Goal: Task Accomplishment & Management: Complete application form

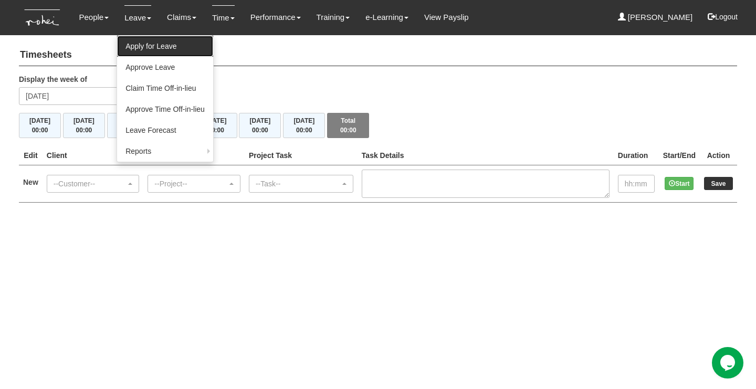
click at [142, 53] on link "Apply for Leave" at bounding box center [165, 46] width 96 height 21
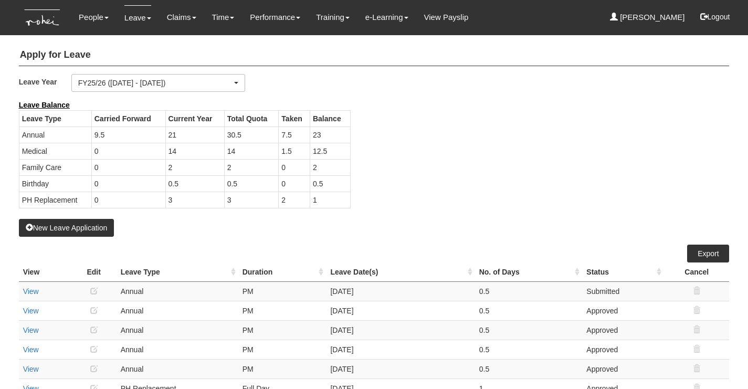
select select "50"
click at [56, 227] on button "New Leave Application" at bounding box center [67, 228] width 96 height 18
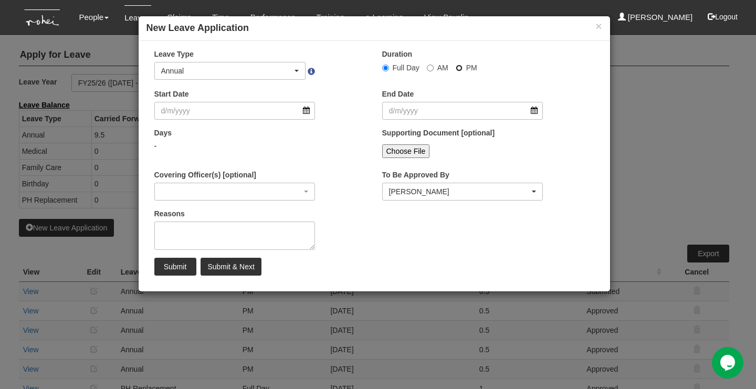
click at [389, 69] on input "PM" at bounding box center [385, 68] width 7 height 7
radio input "true"
click at [431, 64] on label "AM" at bounding box center [438, 67] width 22 height 11
click at [389, 65] on input "AM" at bounding box center [385, 68] width 7 height 7
radio input "true"
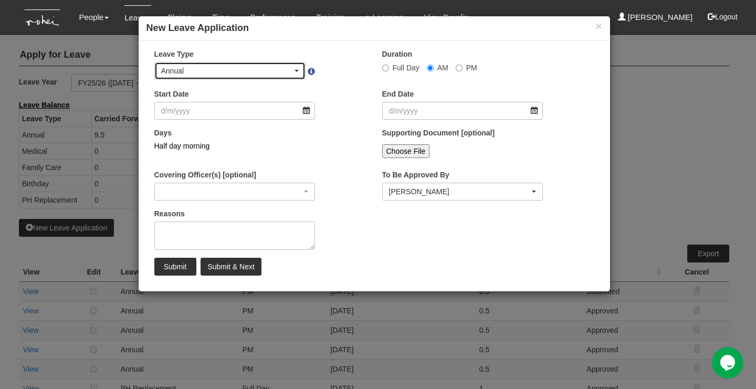
click at [263, 69] on div "Annual" at bounding box center [227, 71] width 132 height 11
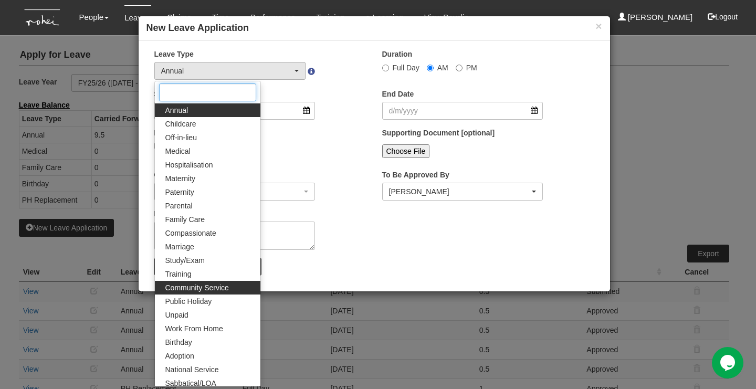
scroll to position [44, 0]
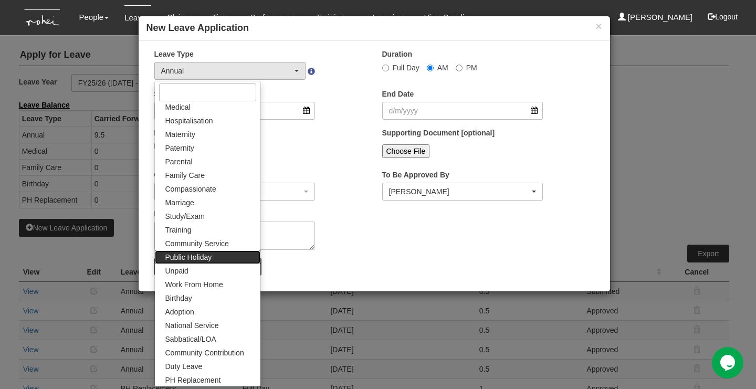
click at [203, 257] on span "Public Holiday" at bounding box center [188, 257] width 47 height 11
select select "17"
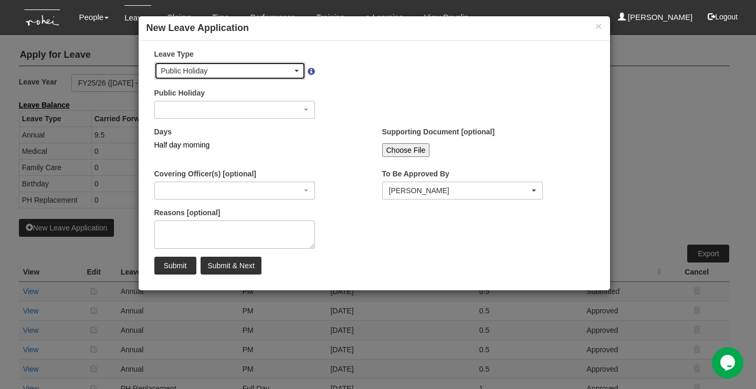
click at [236, 68] on div "Public Holiday" at bounding box center [227, 71] width 132 height 11
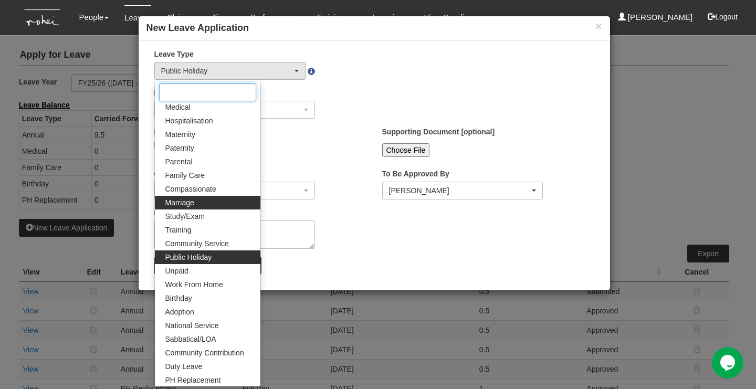
scroll to position [0, 0]
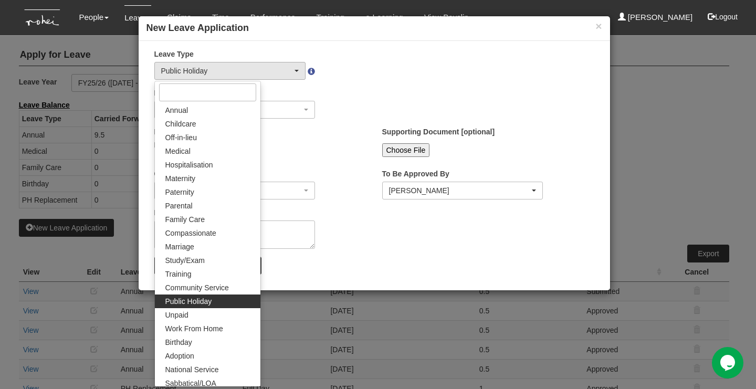
click at [335, 136] on div "Days Half day morning" at bounding box center [261, 146] width 228 height 39
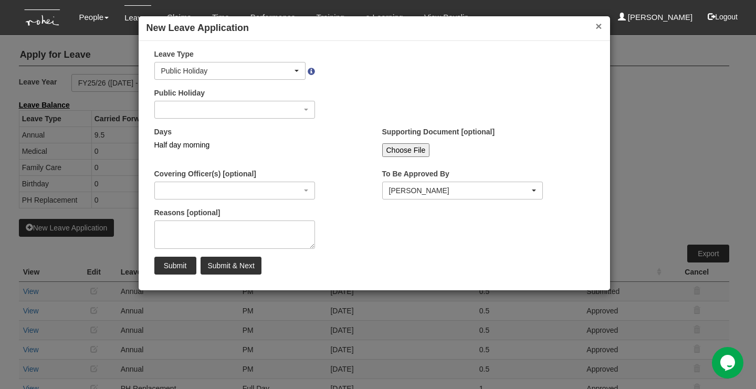
click at [596, 28] on button "×" at bounding box center [599, 25] width 6 height 11
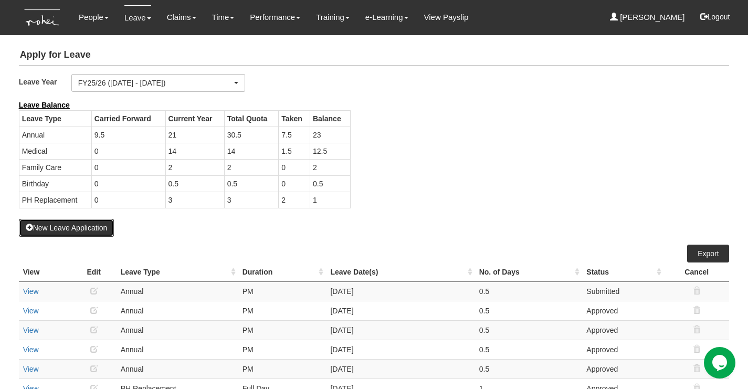
click at [103, 229] on button "New Leave Application" at bounding box center [67, 228] width 96 height 18
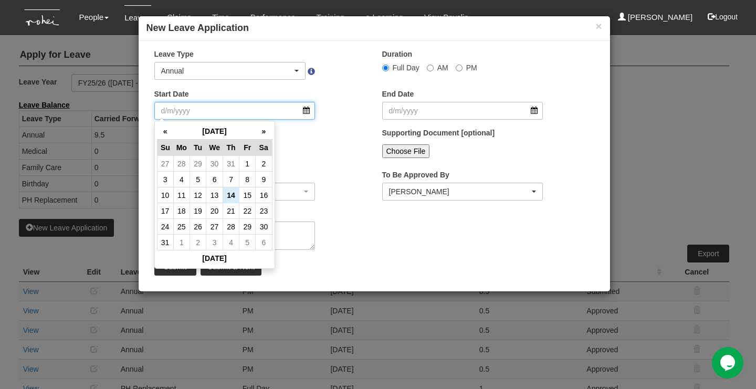
click at [252, 106] on input "Start Date" at bounding box center [234, 111] width 161 height 18
click at [231, 192] on td "14" at bounding box center [231, 195] width 16 height 16
type input "[DATE]"
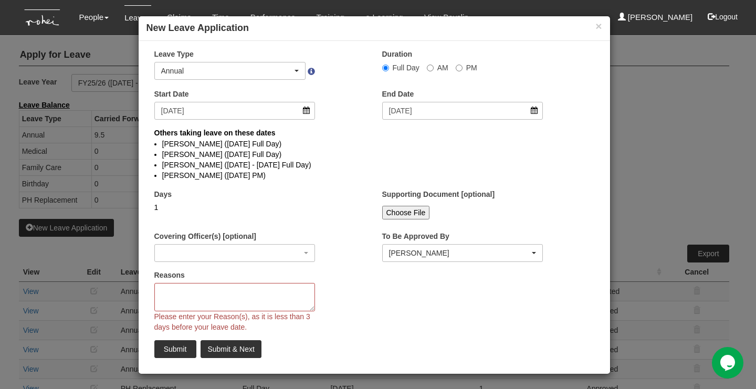
click at [429, 69] on label "AM" at bounding box center [438, 67] width 22 height 11
click at [389, 69] on input "AM" at bounding box center [385, 68] width 7 height 7
radio input "true"
click at [349, 157] on li "[PERSON_NAME] ([DATE] Full Day)" at bounding box center [374, 154] width 424 height 11
select select
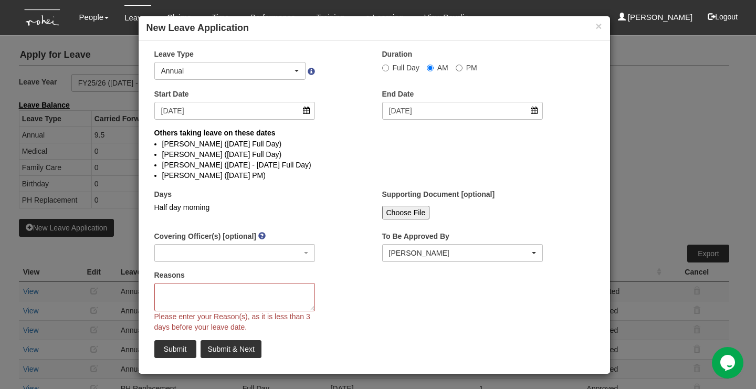
scroll to position [1, 0]
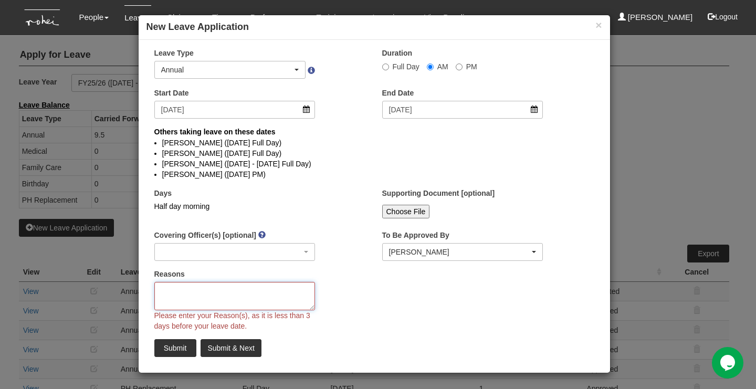
click at [234, 301] on textarea "Reasons" at bounding box center [234, 296] width 161 height 28
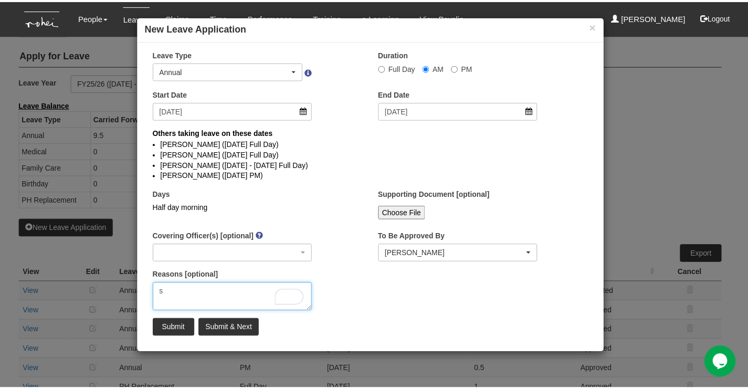
scroll to position [0, 0]
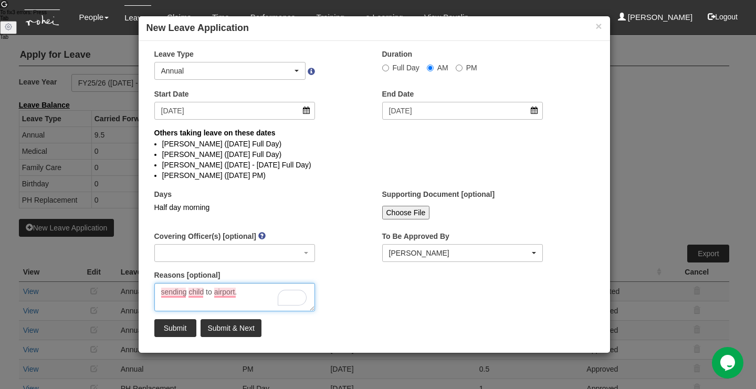
type textarea "sending child to airport."
click at [175, 325] on input "Submit" at bounding box center [175, 328] width 42 height 18
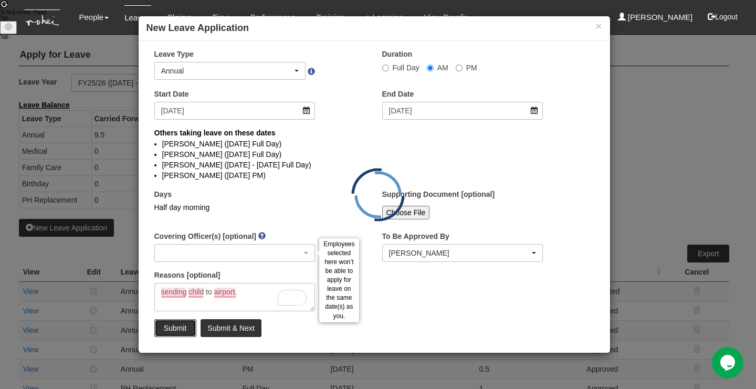
radio input "true"
select select
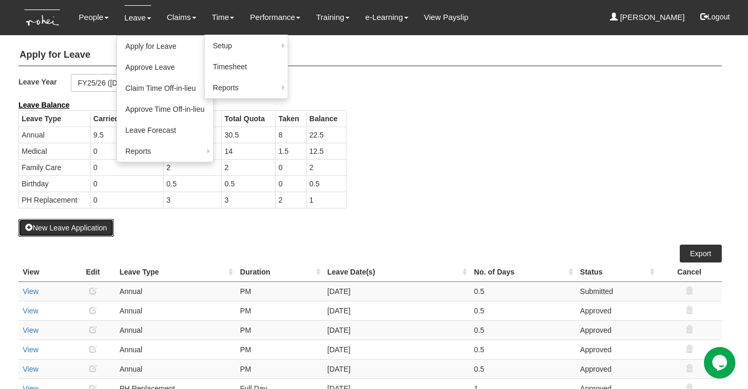
select select "50"
